Goal: Task Accomplishment & Management: Use online tool/utility

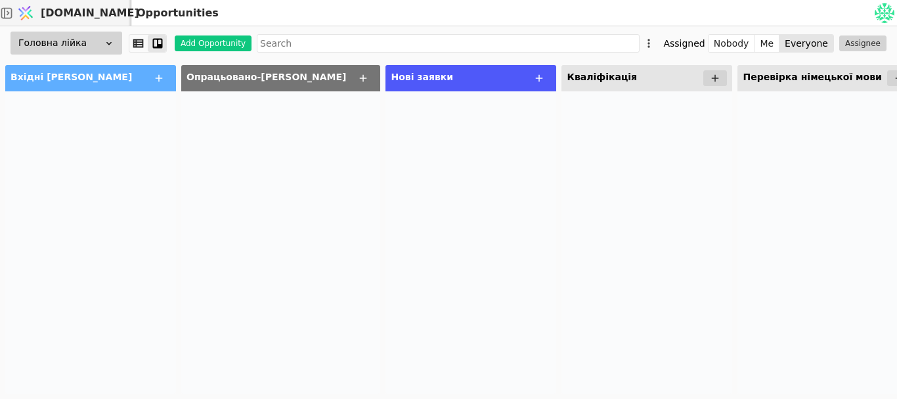
click at [296, 218] on div at bounding box center [280, 242] width 199 height 302
click at [219, 346] on div at bounding box center [280, 242] width 199 height 302
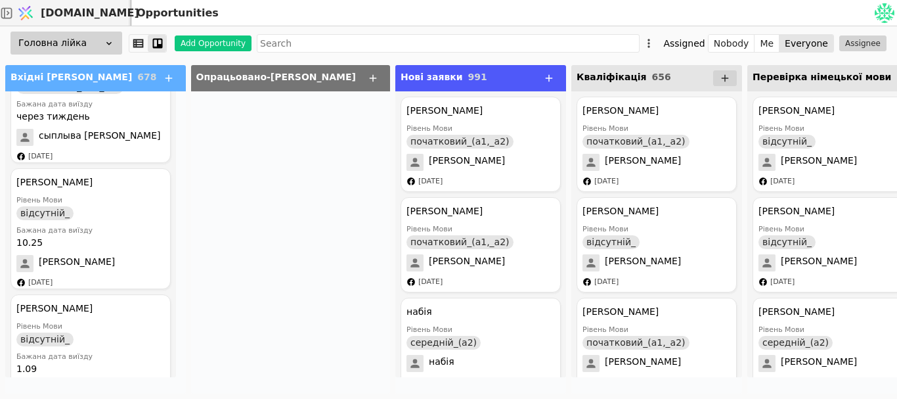
scroll to position [910, 0]
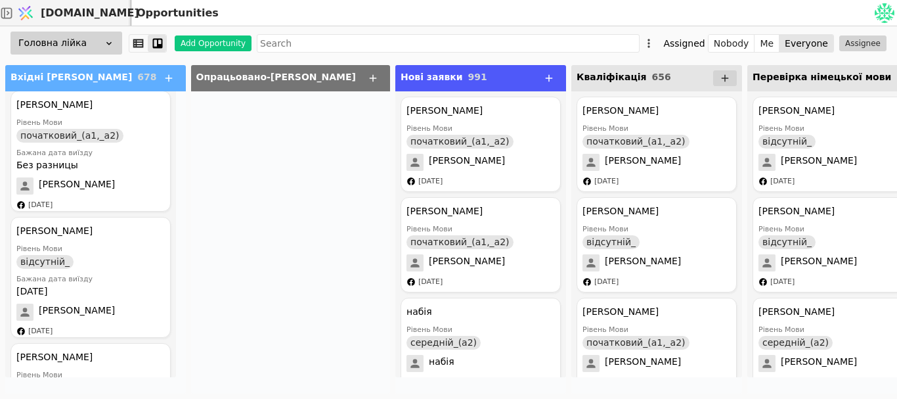
scroll to position [254, 0]
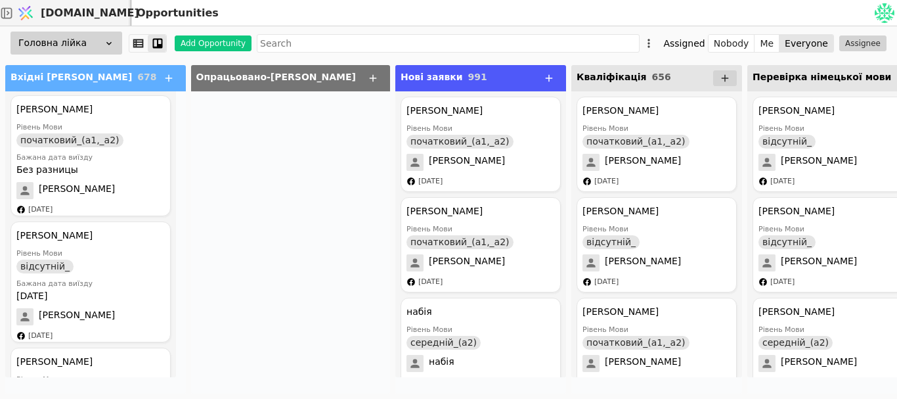
click at [170, 91] on div "Вхідні ліди 678" at bounding box center [95, 78] width 181 height 26
click at [133, 163] on div "Без разницы" at bounding box center [90, 170] width 148 height 14
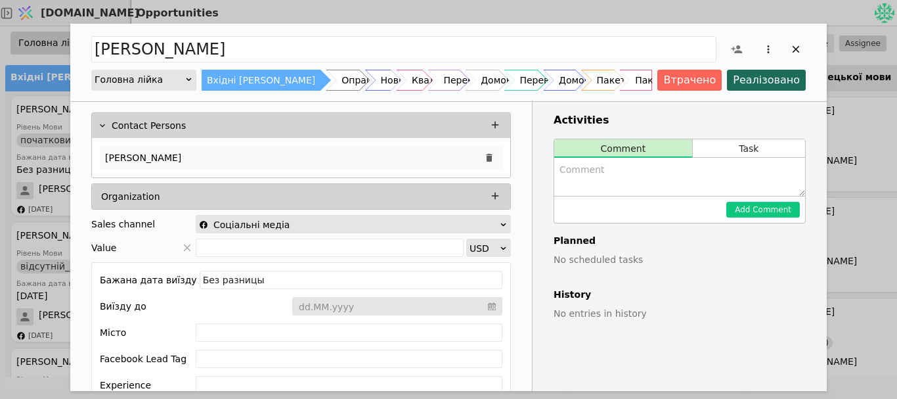
click at [181, 158] on p "[PERSON_NAME]" at bounding box center [143, 158] width 76 height 14
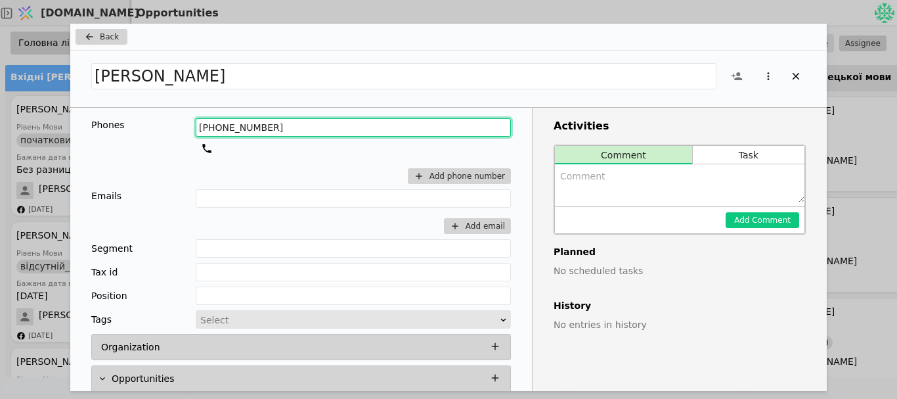
drag, startPoint x: 271, startPoint y: 127, endPoint x: 196, endPoint y: 128, distance: 74.2
click at [196, 128] on input "+380688629500" at bounding box center [353, 127] width 315 height 18
